Goal: Task Accomplishment & Management: Manage account settings

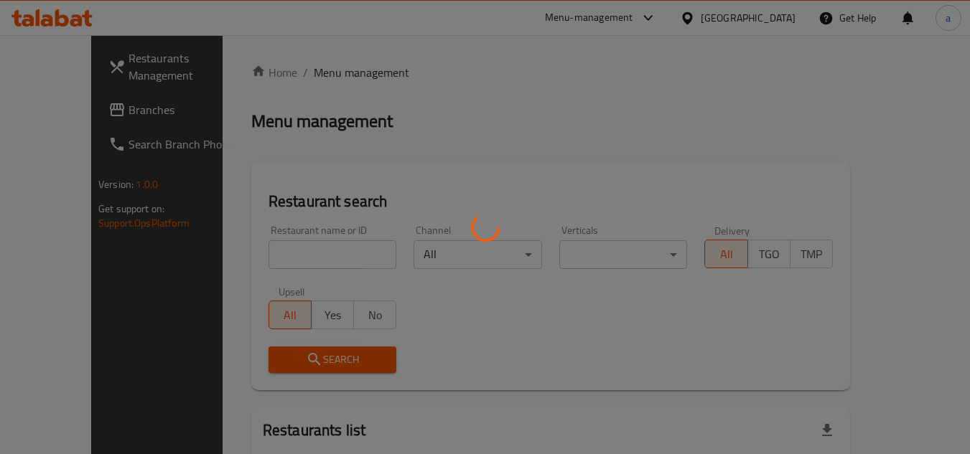
scroll to position [72, 0]
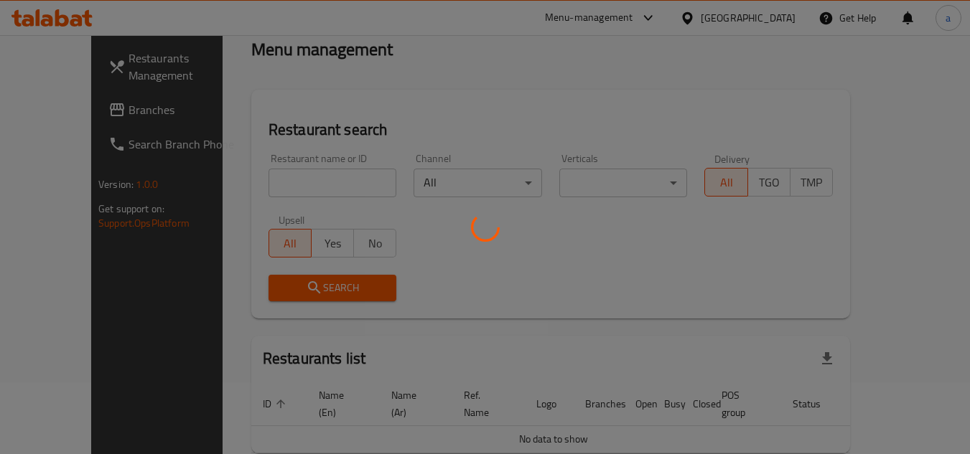
click at [77, 115] on div at bounding box center [485, 227] width 970 height 454
click at [78, 112] on div at bounding box center [485, 227] width 970 height 454
click at [91, 112] on div "Restaurants Management Branches Search Branch Phone Version: 1.0.0 Get support …" at bounding box center [484, 247] width 787 height 568
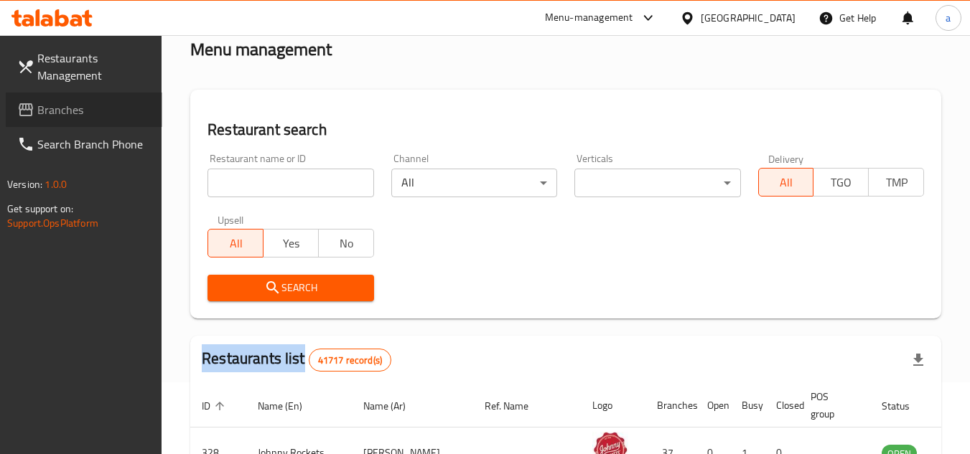
click at [78, 112] on span "Branches" at bounding box center [93, 109] width 113 height 17
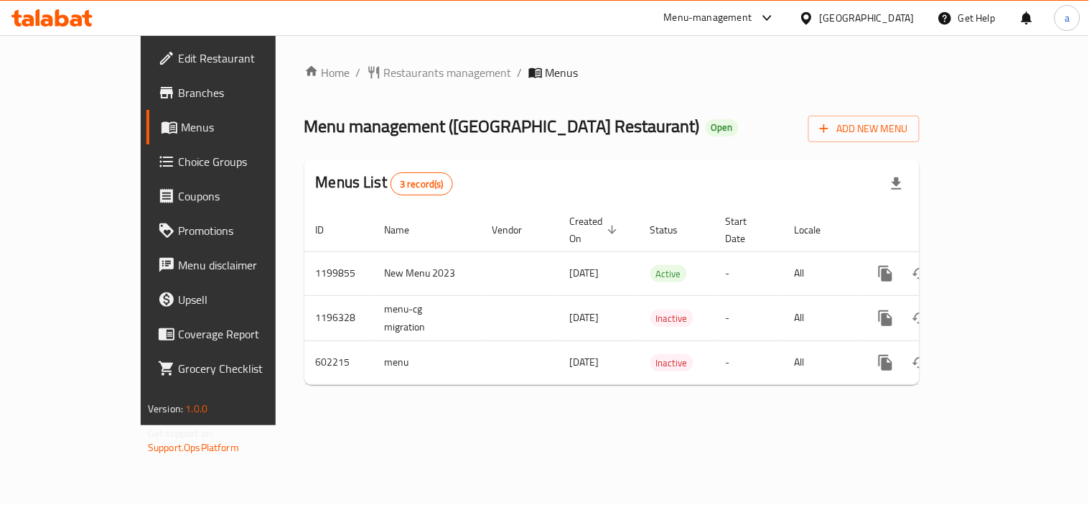
click at [841, 18] on div "[GEOGRAPHIC_DATA]" at bounding box center [867, 18] width 95 height 16
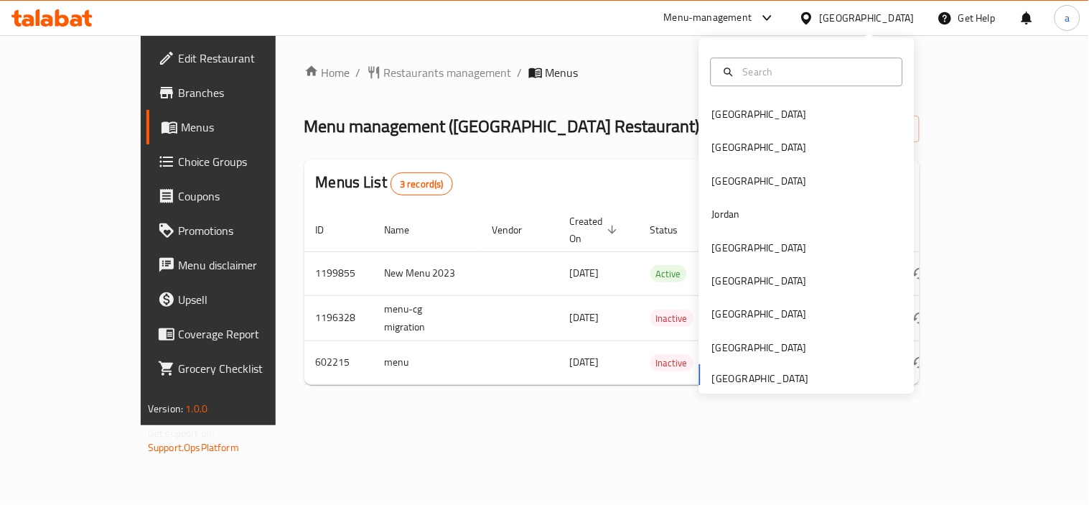
click at [178, 101] on span "Branches" at bounding box center [244, 92] width 133 height 17
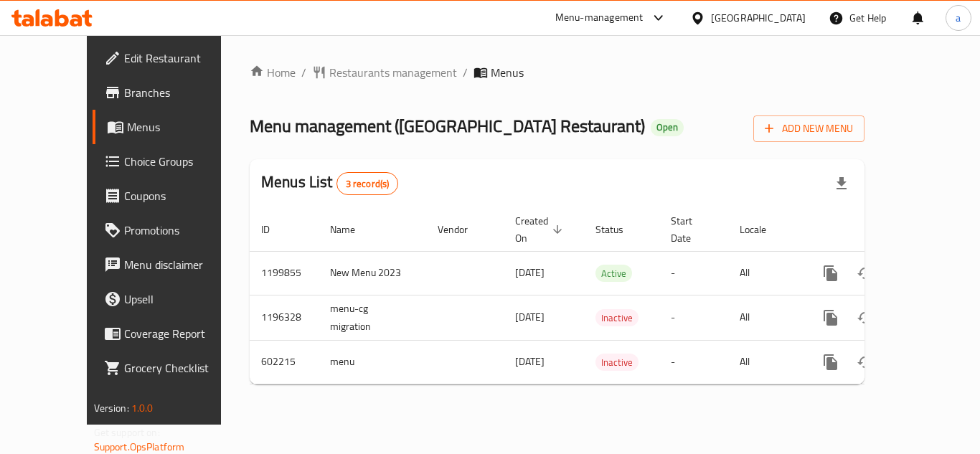
click at [124, 63] on span "Edit Restaurant" at bounding box center [181, 58] width 115 height 17
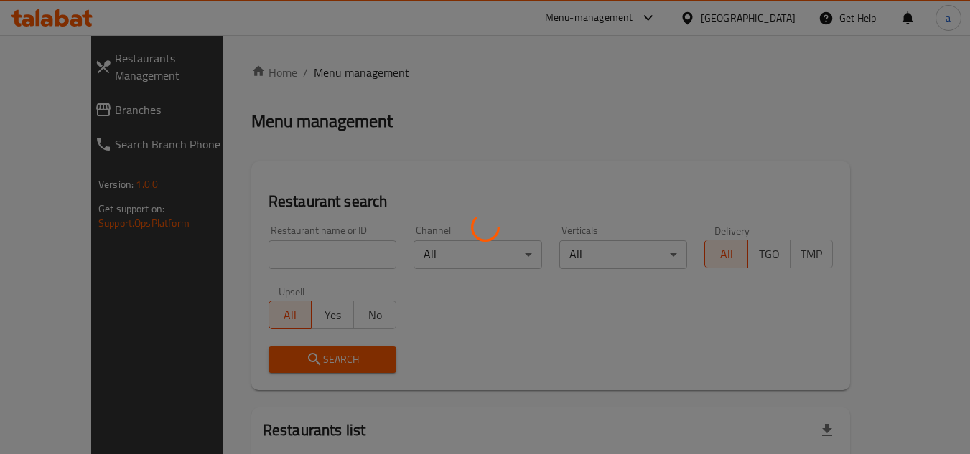
click at [59, 97] on div at bounding box center [485, 227] width 970 height 454
click at [59, 94] on div at bounding box center [485, 227] width 970 height 454
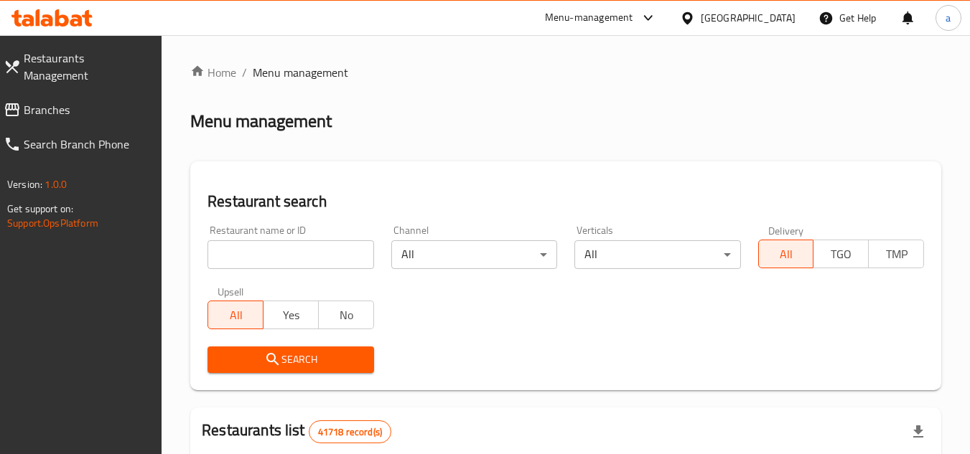
click at [59, 101] on span "Branches" at bounding box center [87, 109] width 127 height 17
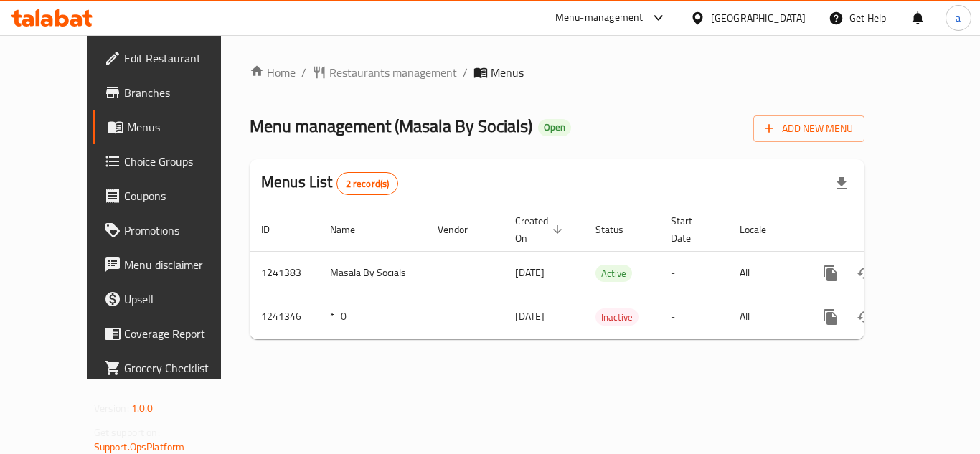
click at [124, 53] on span "Edit Restaurant" at bounding box center [181, 58] width 115 height 17
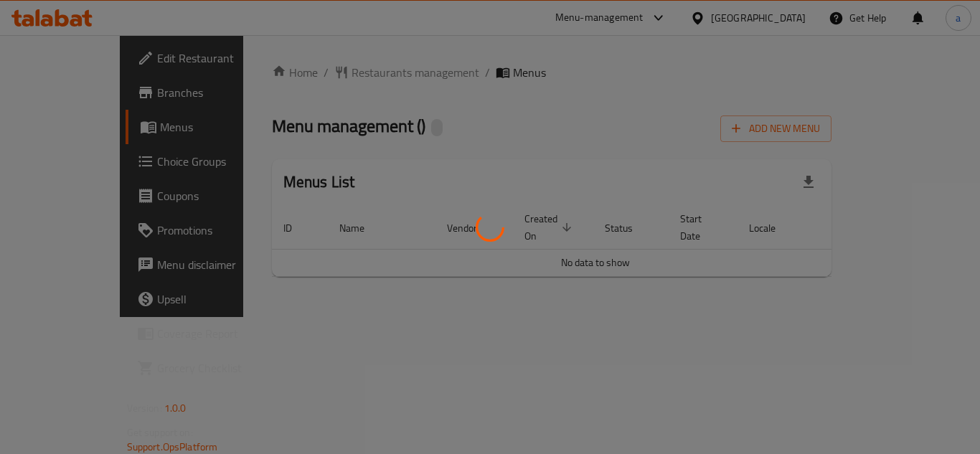
click at [59, 68] on div at bounding box center [490, 227] width 980 height 454
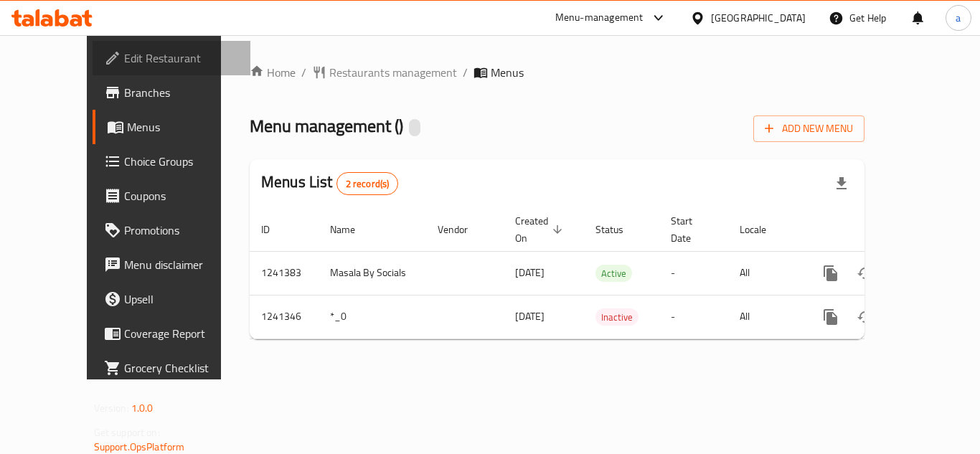
click at [124, 57] on span "Edit Restaurant" at bounding box center [181, 58] width 115 height 17
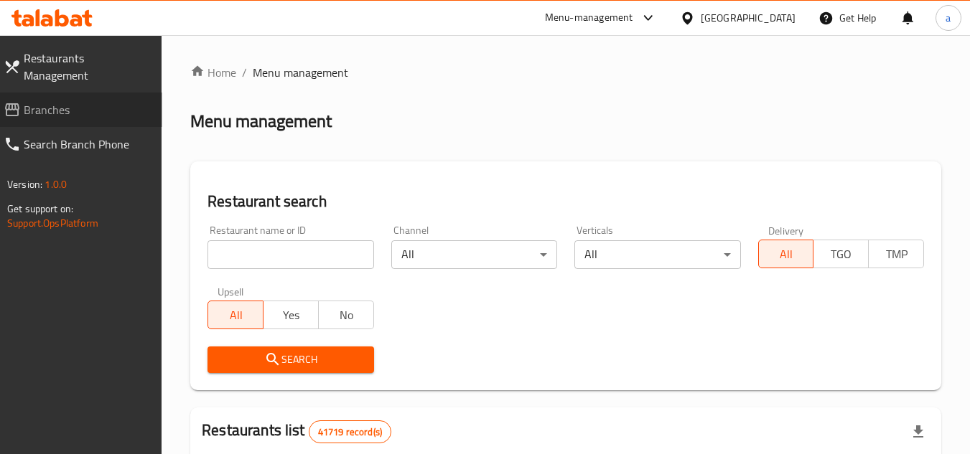
click at [65, 105] on link "Branches" at bounding box center [77, 110] width 170 height 34
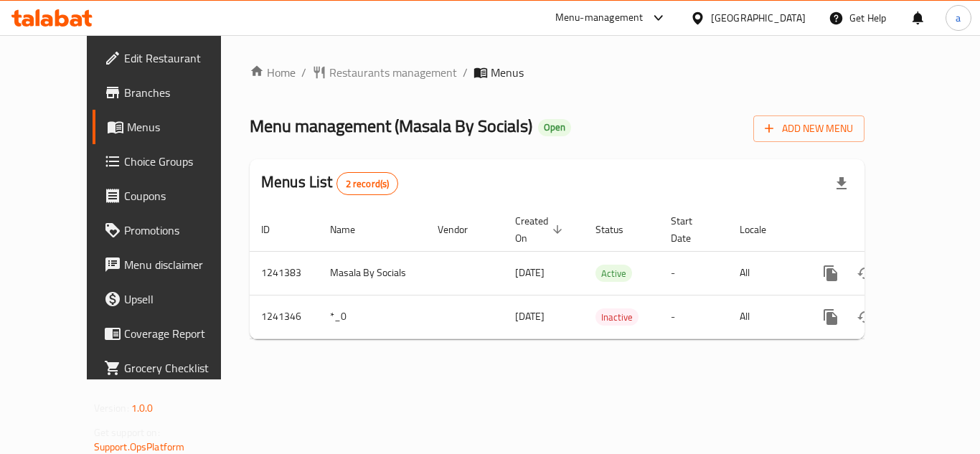
click at [124, 60] on span "Edit Restaurant" at bounding box center [181, 58] width 115 height 17
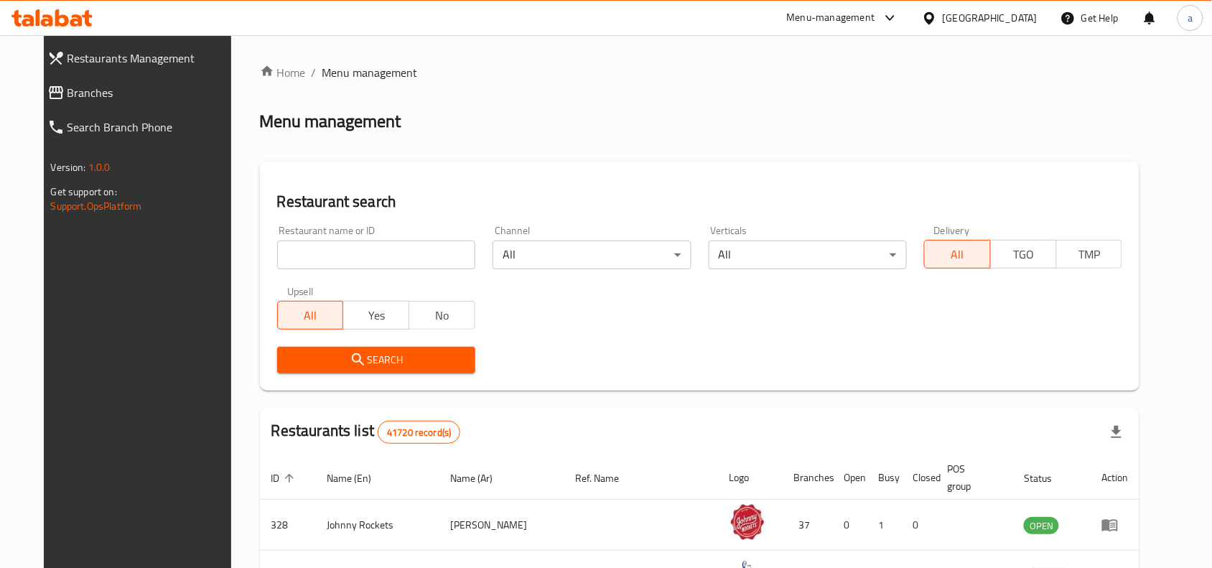
click at [929, 18] on icon at bounding box center [929, 18] width 15 height 15
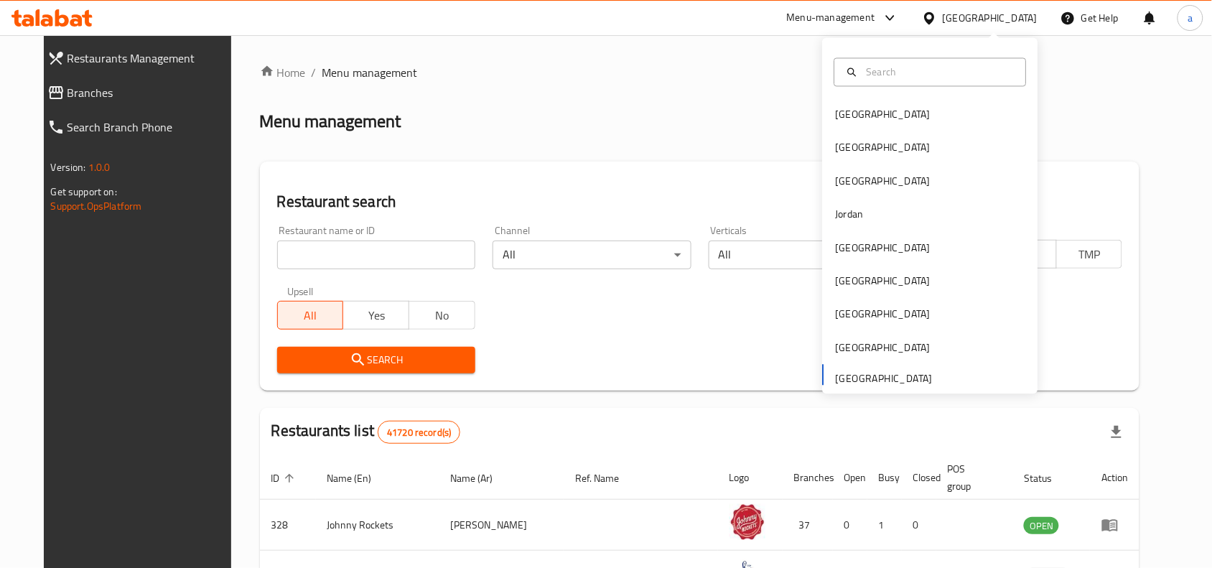
click at [360, 83] on div "Home / Menu management Menu management Restaurant search Restaurant name or ID …" at bounding box center [700, 509] width 880 height 890
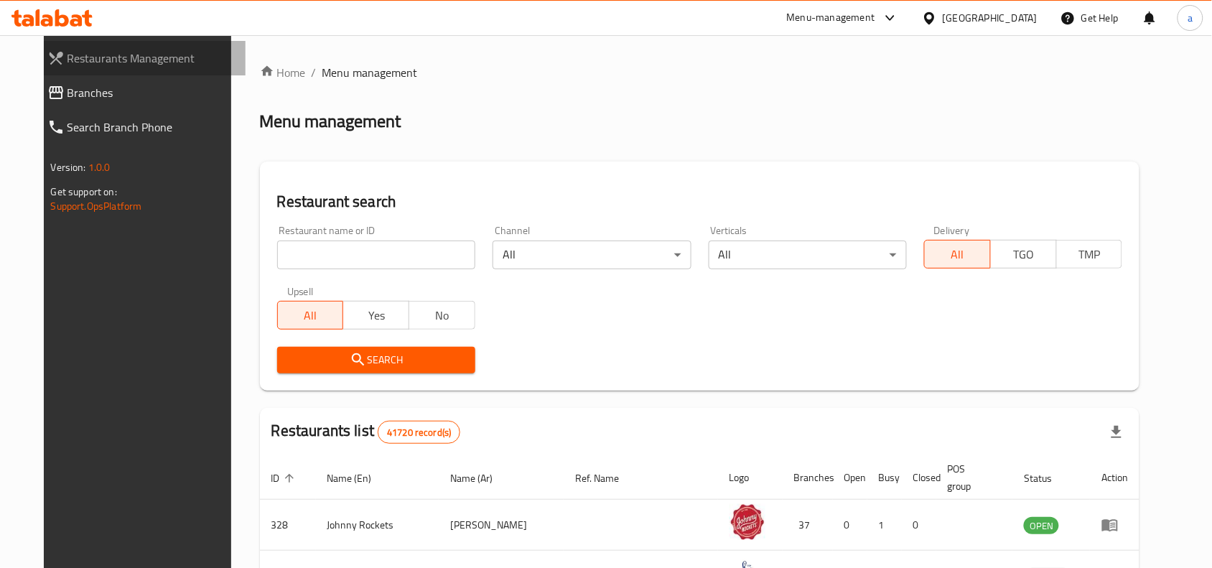
click at [85, 61] on span "Restaurants Management" at bounding box center [150, 58] width 167 height 17
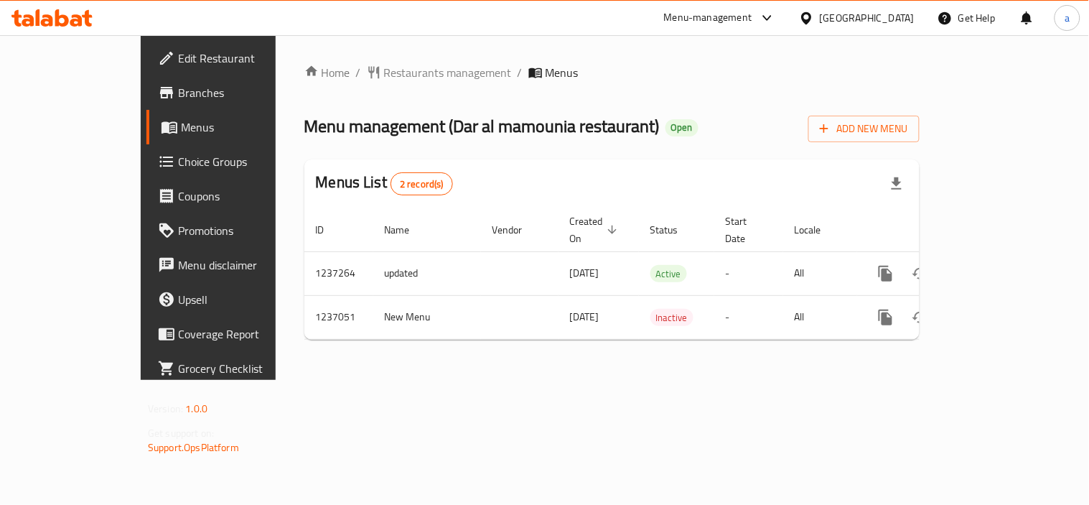
drag, startPoint x: 81, startPoint y: 58, endPoint x: 68, endPoint y: 66, distance: 15.1
click at [178, 58] on span "Edit Restaurant" at bounding box center [244, 58] width 133 height 17
